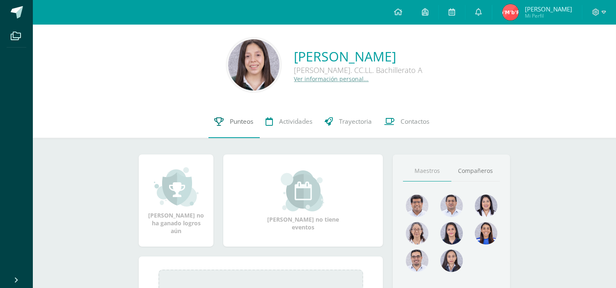
click at [242, 121] on span "Punteos" at bounding box center [241, 121] width 23 height 9
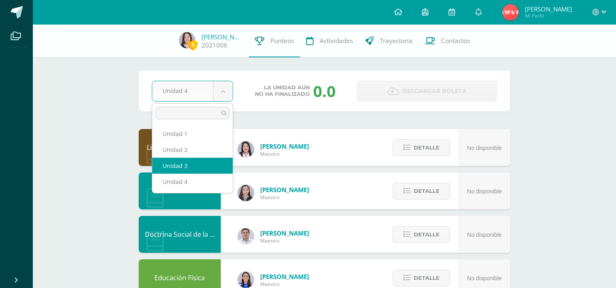
select select "Unidad 3"
